Goal: Book appointment/travel/reservation

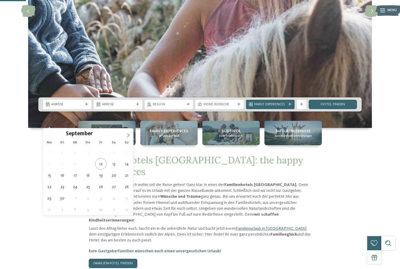
click at [127, 133] on icon at bounding box center [128, 135] width 4 height 4
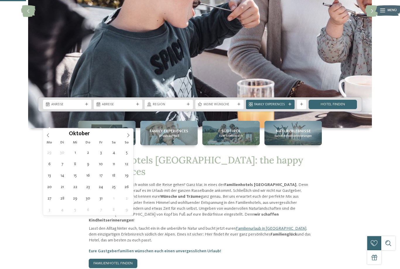
type div "[DATE]"
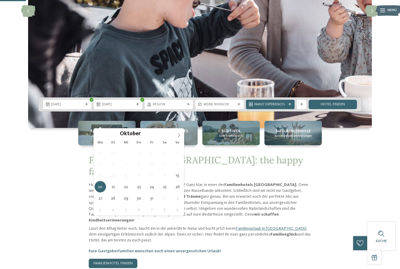
type div "[DATE]"
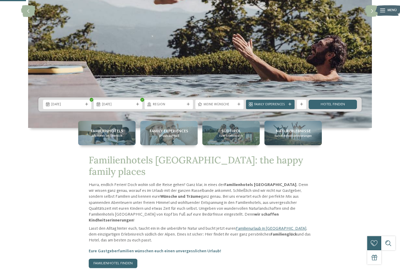
click at [213, 107] on span "Meine Wünsche" at bounding box center [220, 104] width 32 height 5
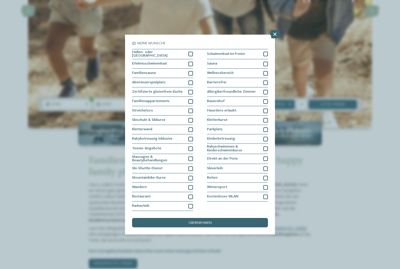
click at [191, 52] on div at bounding box center [190, 54] width 5 height 5
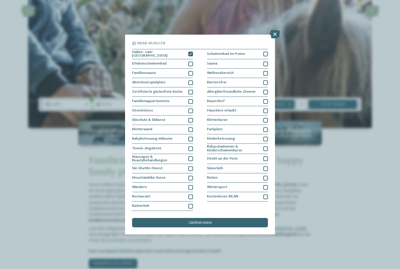
click at [179, 218] on div "übernehmen" at bounding box center [200, 222] width 136 height 9
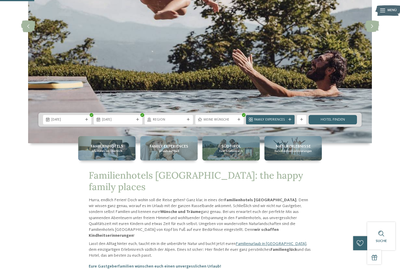
scroll to position [107, 0]
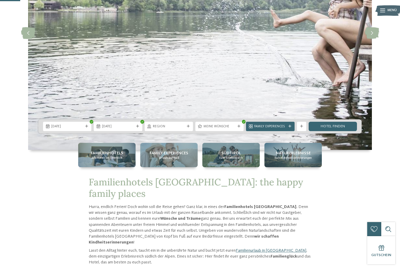
click at [241, 128] on div at bounding box center [239, 126] width 5 height 3
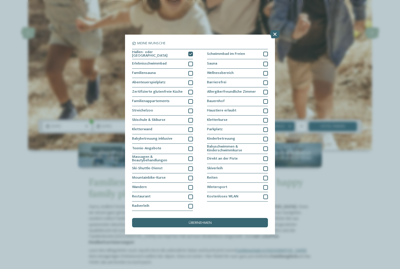
click at [265, 52] on div at bounding box center [265, 54] width 5 height 5
click at [192, 53] on icon at bounding box center [190, 54] width 3 height 3
click at [267, 53] on icon at bounding box center [265, 54] width 3 height 3
click at [185, 218] on div "übernehmen" at bounding box center [200, 222] width 136 height 9
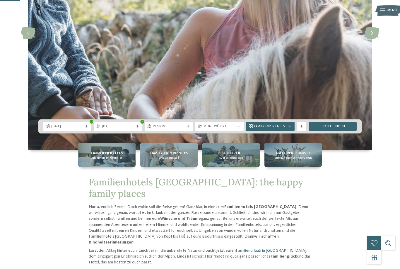
click at [330, 131] on link "Hotel finden" at bounding box center [333, 126] width 48 height 9
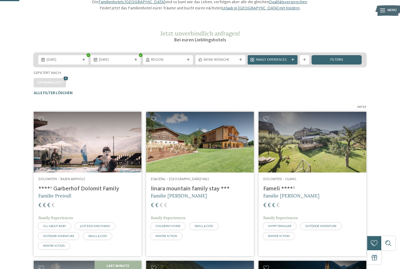
scroll to position [56, 0]
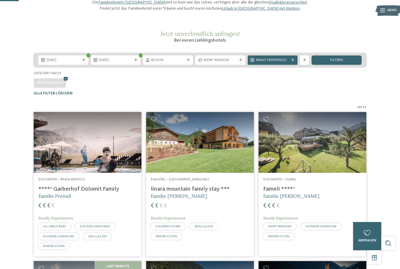
click at [59, 85] on span "Öffnungszeit" at bounding box center [50, 83] width 26 height 4
click at [40, 85] on span "Öffnungszeit" at bounding box center [50, 83] width 26 height 4
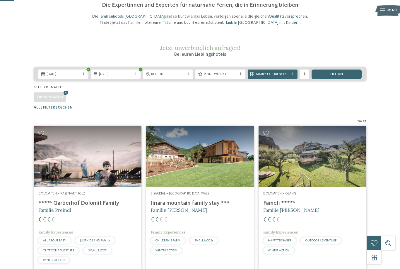
scroll to position [42, 0]
click at [160, 77] on span "Region" at bounding box center [168, 74] width 34 height 5
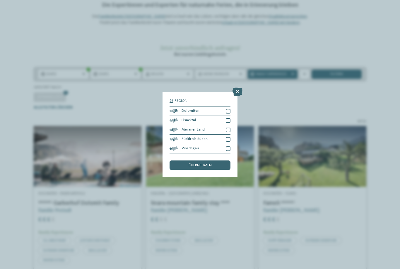
click at [228, 146] on div at bounding box center [228, 148] width 5 height 5
click at [229, 109] on div at bounding box center [228, 111] width 5 height 5
click at [230, 118] on div at bounding box center [228, 120] width 5 height 5
click at [178, 160] on div "übernehmen" at bounding box center [200, 164] width 61 height 9
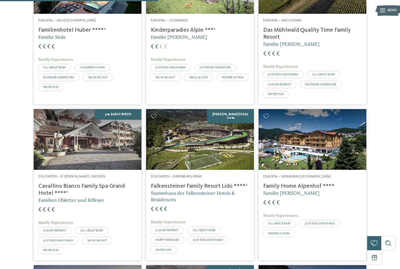
scroll to position [363, 0]
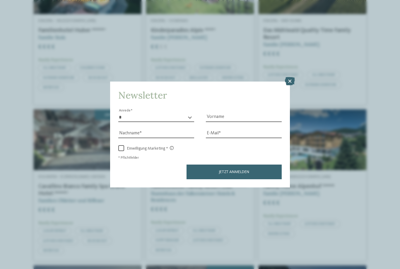
click at [293, 77] on icon at bounding box center [290, 81] width 10 height 8
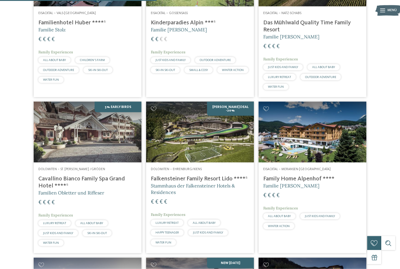
scroll to position [344, 0]
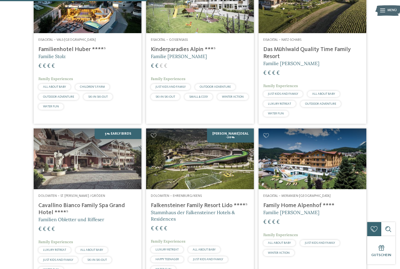
click at [43, 216] on h4 "Cavallino Bianco Family Spa Grand Hotel ****ˢ" at bounding box center [87, 209] width 98 height 14
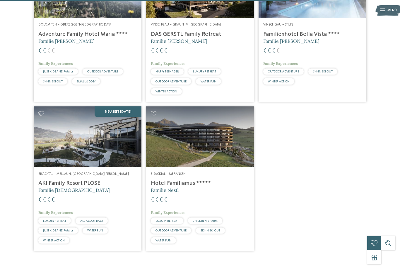
scroll to position [672, 0]
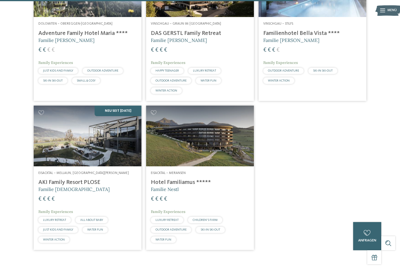
click at [45, 185] on h4 "AKI Family Resort PLOSE" at bounding box center [87, 182] width 98 height 7
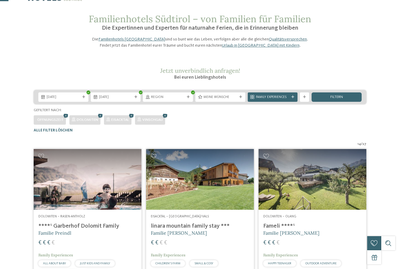
scroll to position [19, 0]
click at [44, 230] on h4 "****ˢ Garberhof Dolomit Family" at bounding box center [87, 226] width 98 height 7
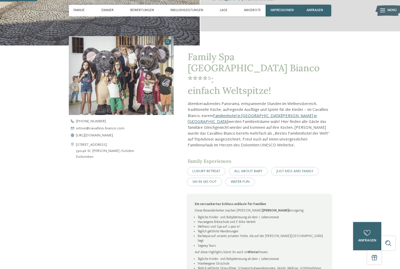
scroll to position [156, 0]
click at [86, 138] on span "https://www.cavallino-bianco.com/de/familienhotel-sudtirol" at bounding box center [94, 136] width 37 height 4
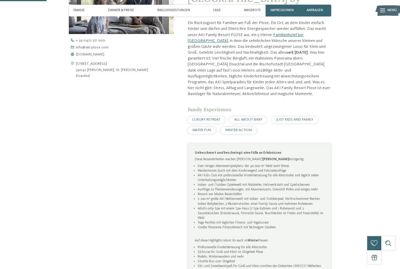
scroll to position [182, 0]
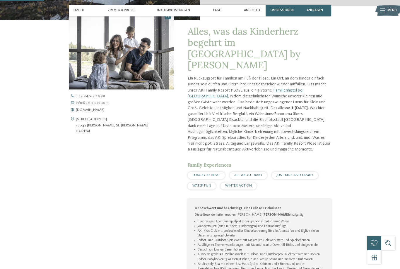
click at [90, 112] on span "[DOMAIN_NAME]" at bounding box center [90, 110] width 28 height 4
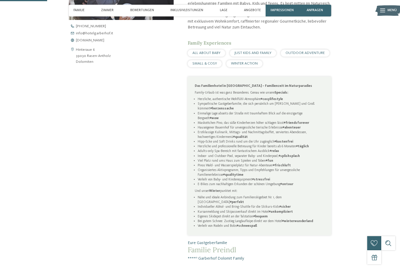
scroll to position [226, 0]
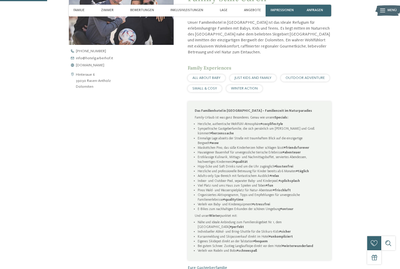
click at [90, 67] on span "[DOMAIN_NAME]" at bounding box center [90, 66] width 28 height 4
